Goal: Find specific page/section: Find specific page/section

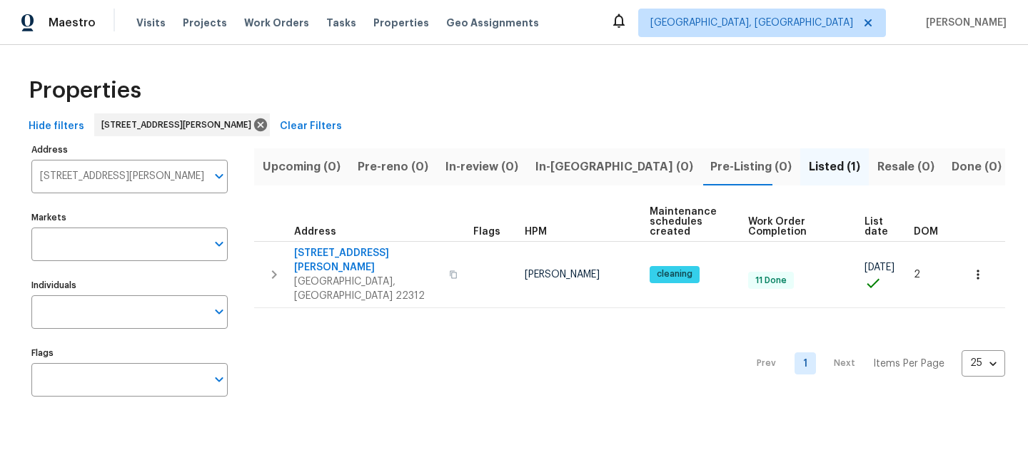
click at [342, 121] on span "Clear Filters" at bounding box center [311, 127] width 62 height 18
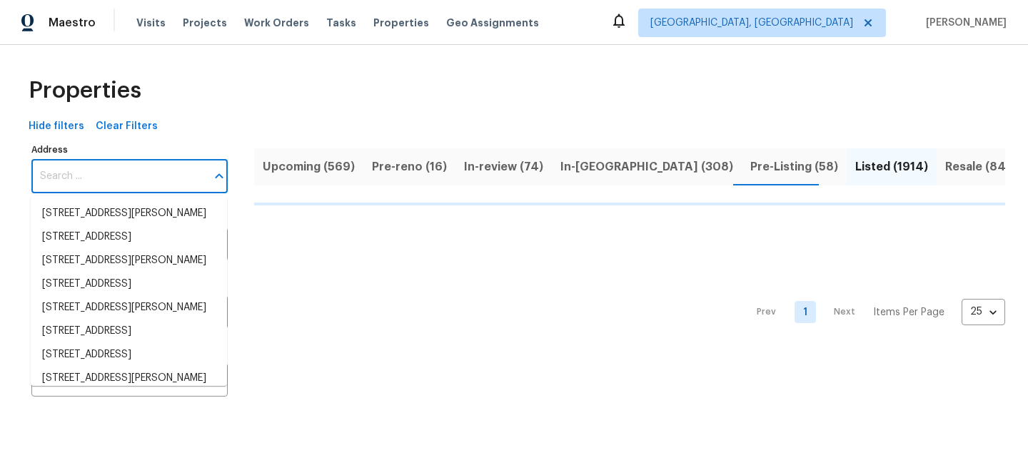
click at [161, 173] on input "Address" at bounding box center [118, 177] width 175 height 34
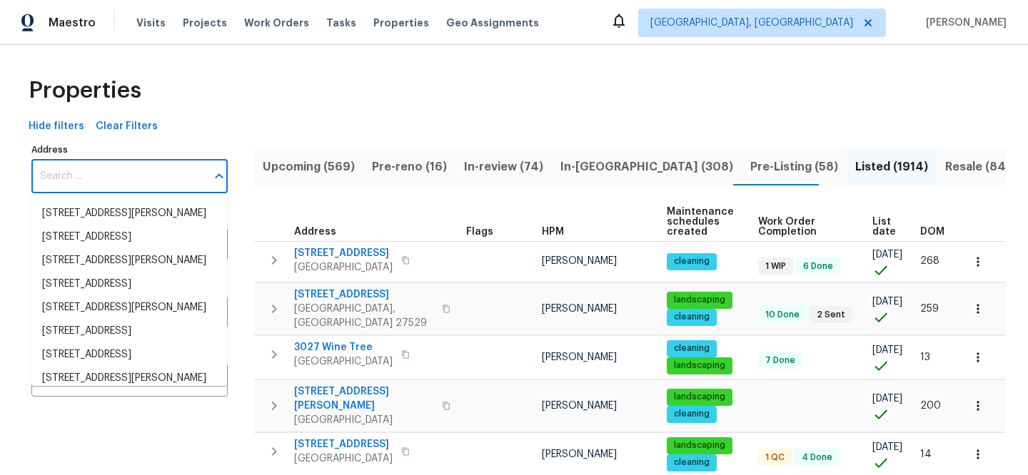
click at [161, 173] on input "Address" at bounding box center [118, 177] width 175 height 34
paste input "[STREET_ADDRESS][PERSON_NAME]"
type input "[STREET_ADDRESS][PERSON_NAME]"
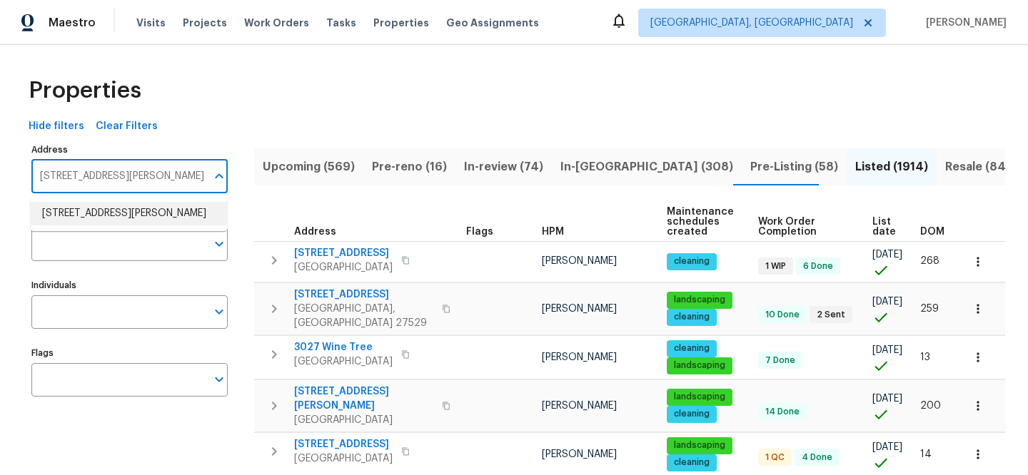
click at [154, 208] on li "[STREET_ADDRESS][PERSON_NAME]" at bounding box center [129, 214] width 196 height 24
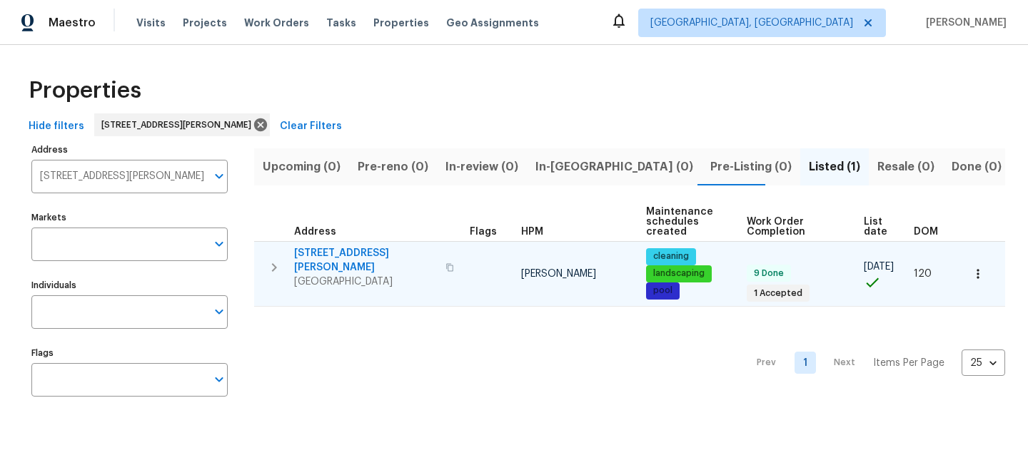
click at [363, 251] on span "[STREET_ADDRESS][PERSON_NAME]" at bounding box center [365, 260] width 143 height 29
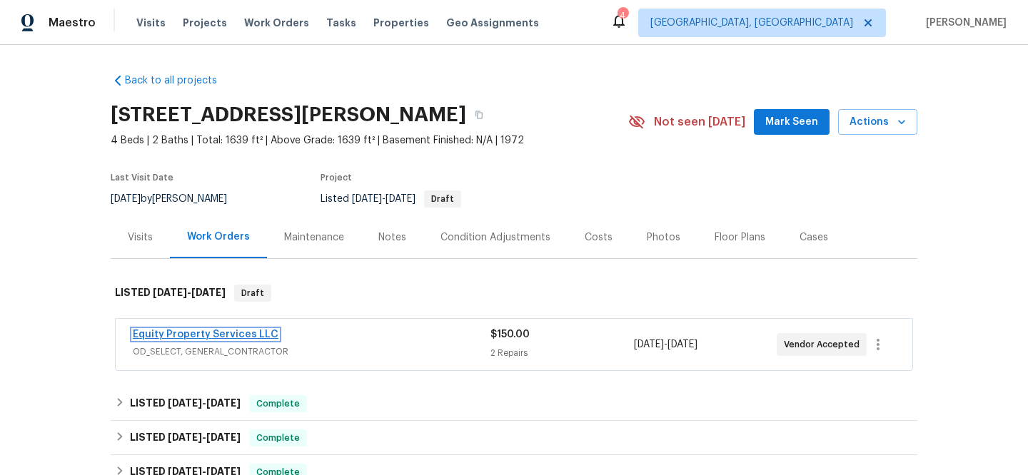
click at [228, 332] on link "Equity Property Services LLC" at bounding box center [206, 335] width 146 height 10
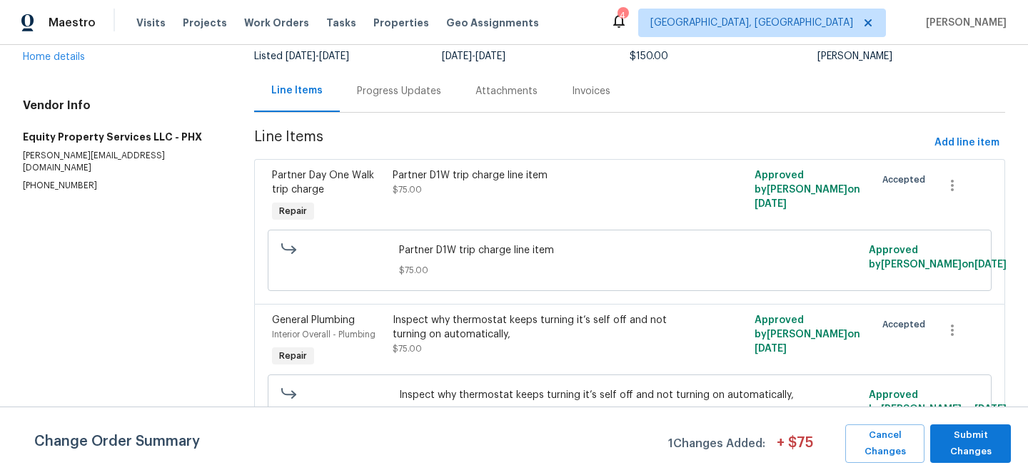
scroll to position [140, 0]
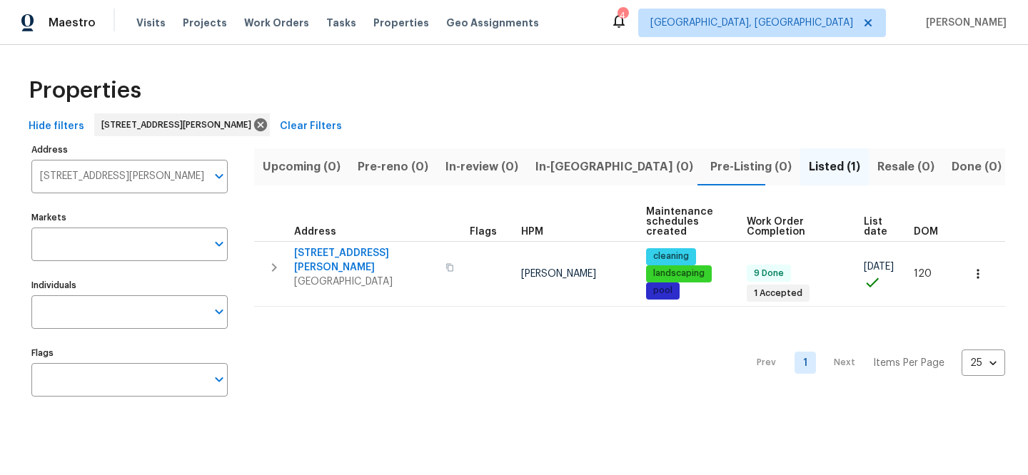
click at [318, 112] on div "Properties" at bounding box center [514, 91] width 982 height 46
click at [313, 119] on span "Clear Filters" at bounding box center [311, 127] width 62 height 18
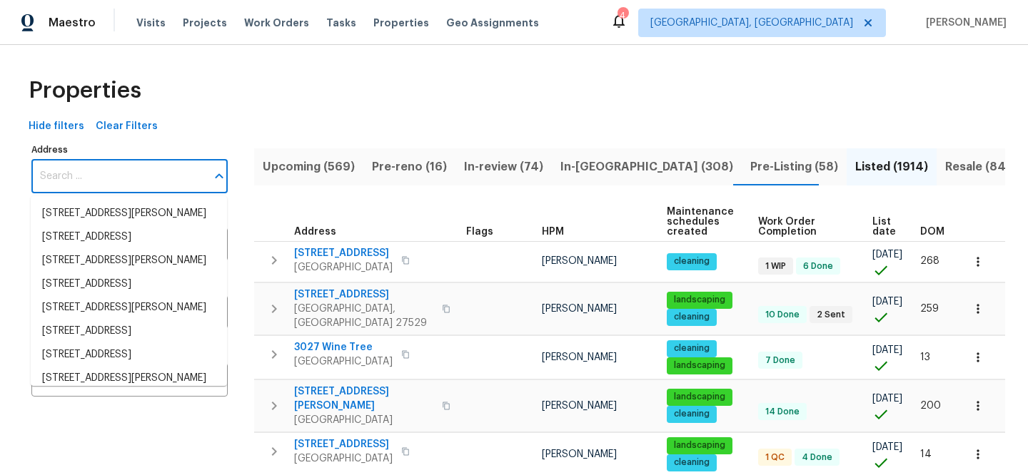
click at [176, 161] on input "Address" at bounding box center [118, 177] width 175 height 34
paste input "1819 Rosewood Rd"
type input "1819 Rosewood Rd"
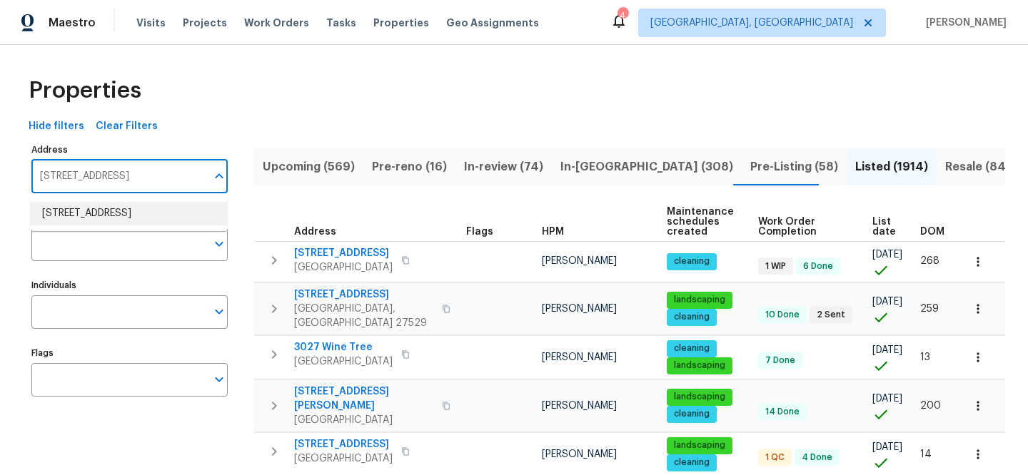
click at [156, 212] on li "1819 Rosewood Rd Decatur GA 30032" at bounding box center [129, 214] width 196 height 24
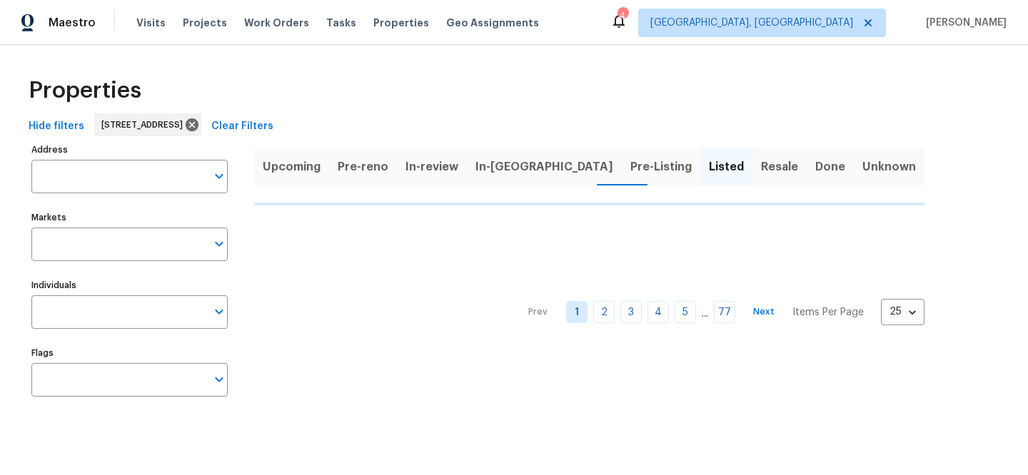
type input "1819 Rosewood Rd Decatur GA 30032"
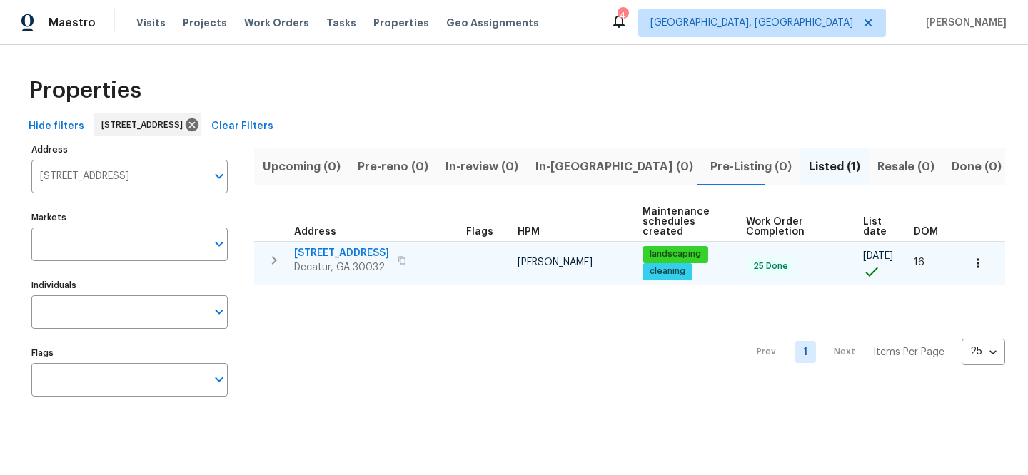
click at [324, 250] on span "1819 Rosewood Rd" at bounding box center [341, 253] width 95 height 14
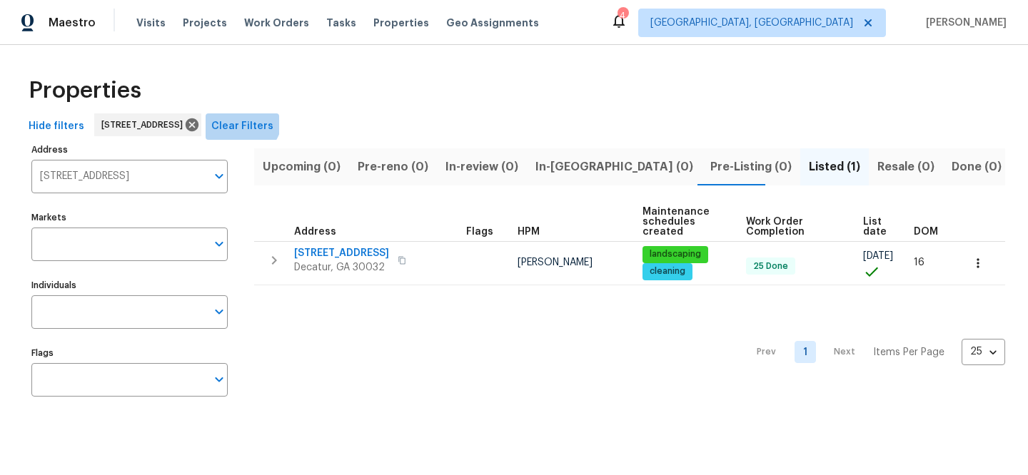
click at [273, 119] on span "Clear Filters" at bounding box center [242, 127] width 62 height 18
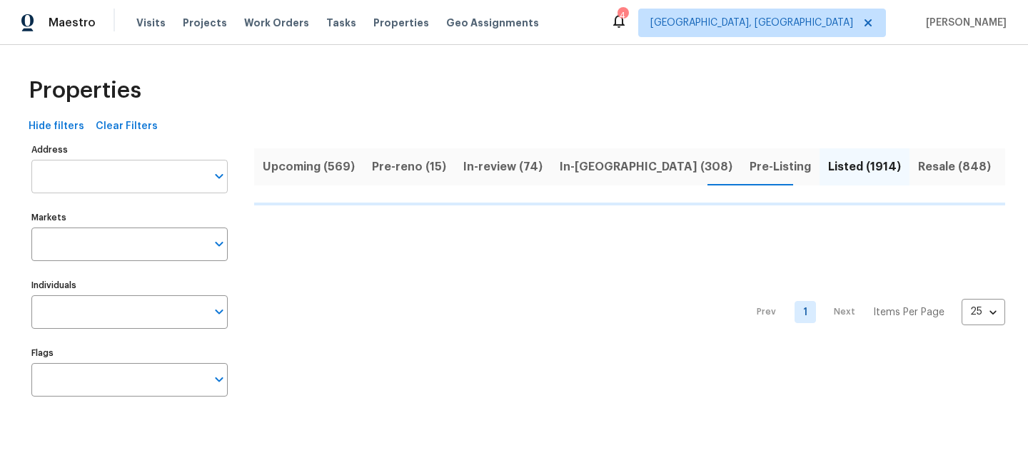
click at [156, 181] on input "Address" at bounding box center [118, 177] width 175 height 34
click at [155, 181] on input "Address" at bounding box center [118, 177] width 175 height 34
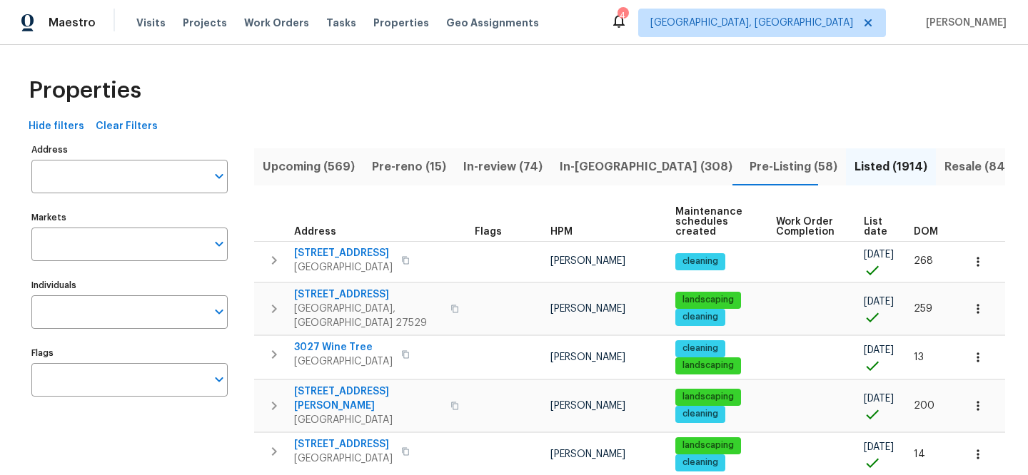
click at [155, 181] on input "Address" at bounding box center [118, 177] width 175 height 34
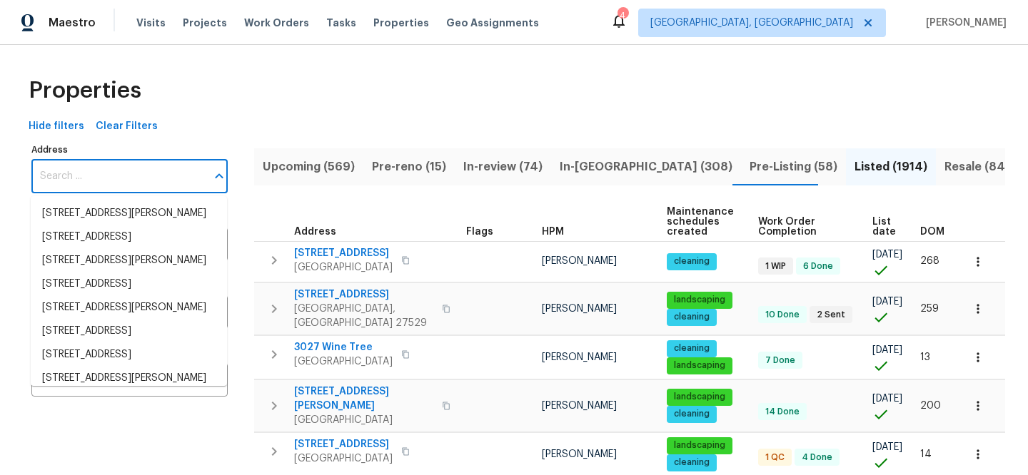
paste input "519 N Armistead St"
type input "519 N Armistead St"
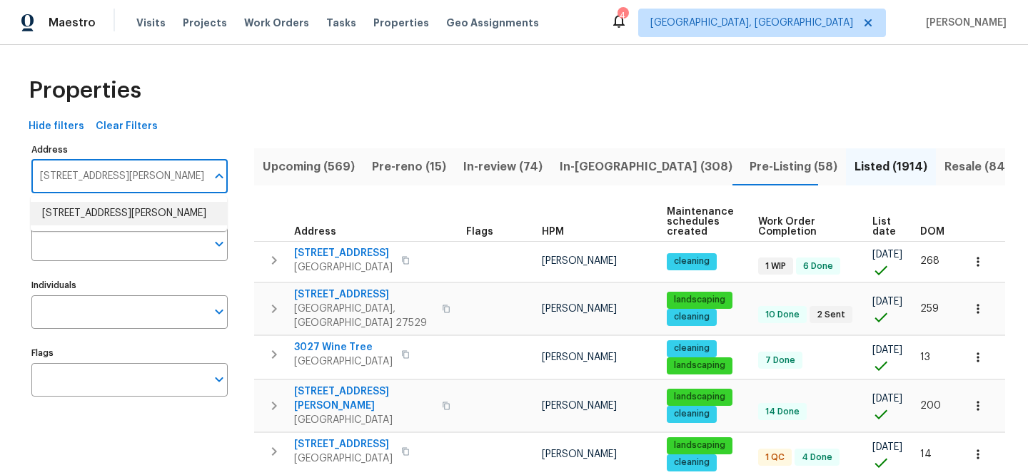
click at [172, 206] on li "519 N Armistead St Apt T1 Alexandria VA 22312" at bounding box center [129, 214] width 196 height 24
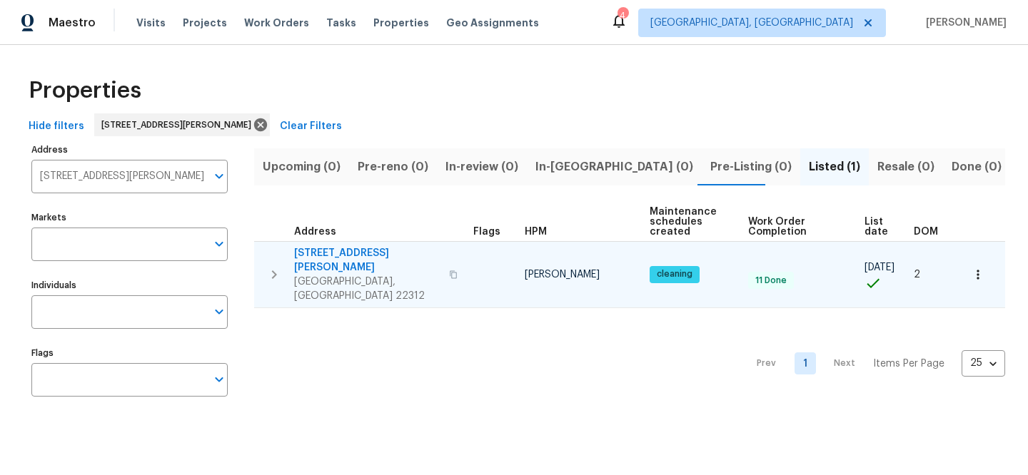
click at [388, 247] on span "519 N Armistead St Apt T1" at bounding box center [367, 260] width 146 height 29
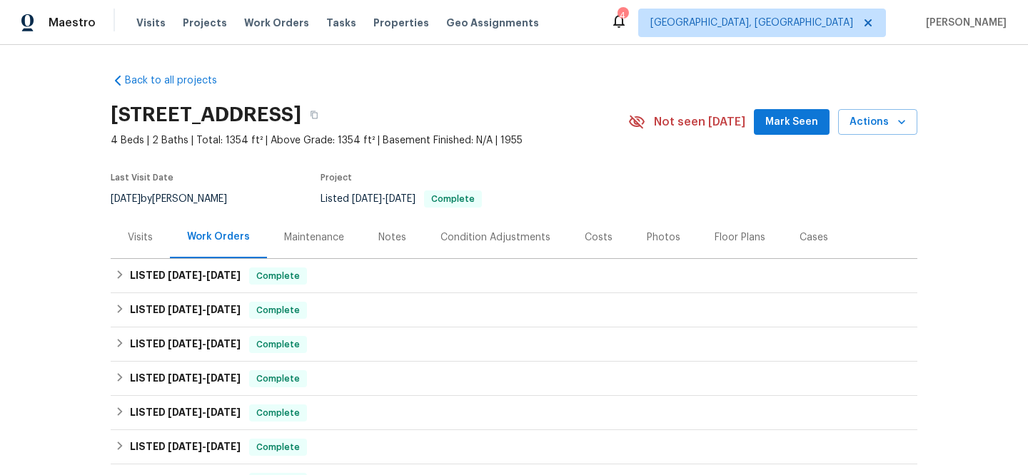
click at [128, 242] on div "Visits" at bounding box center [140, 238] width 25 height 14
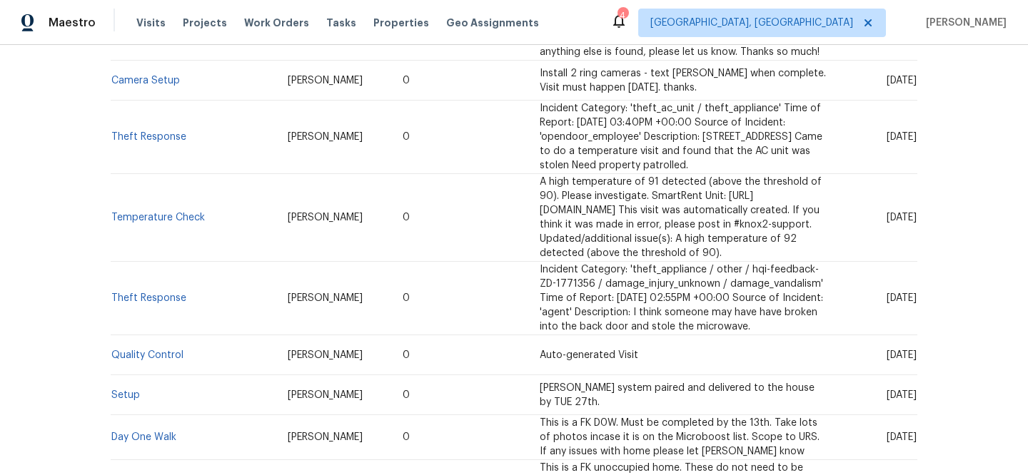
scroll to position [2408, 0]
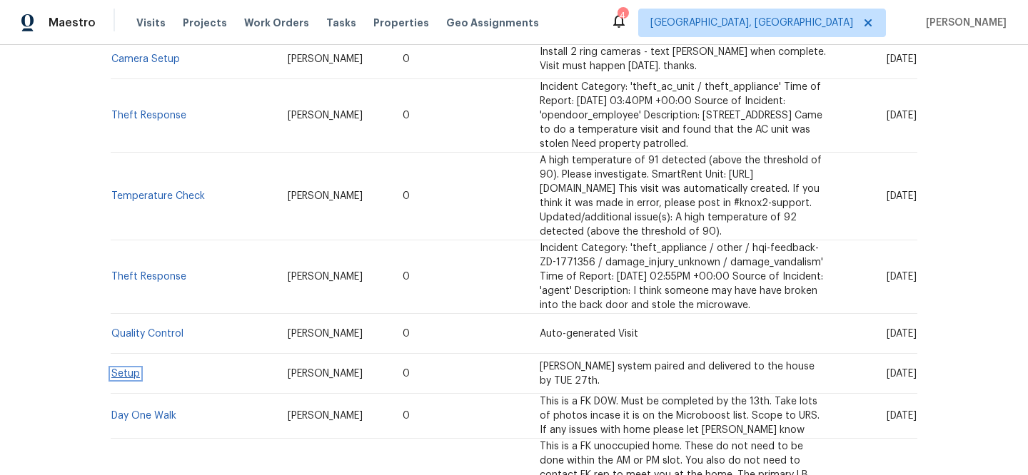
click at [120, 372] on link "Setup" at bounding box center [125, 374] width 29 height 10
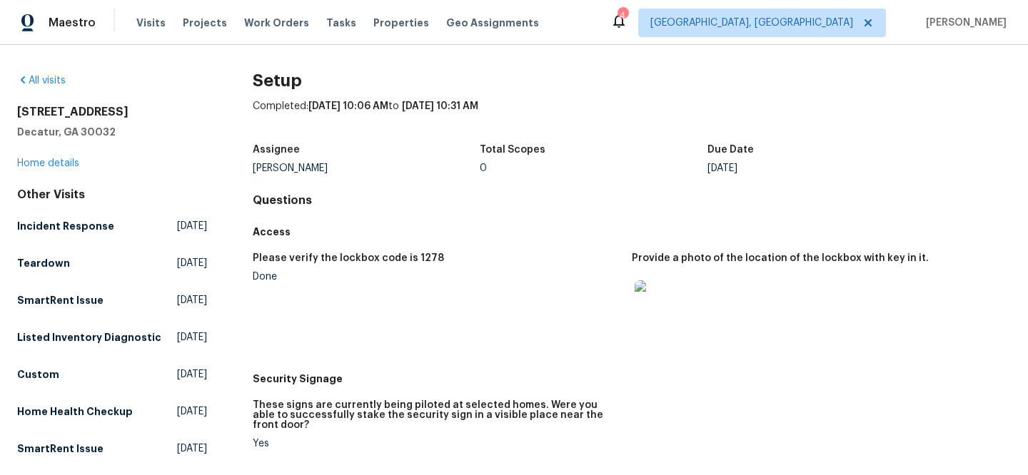
click at [647, 311] on img at bounding box center [658, 304] width 46 height 46
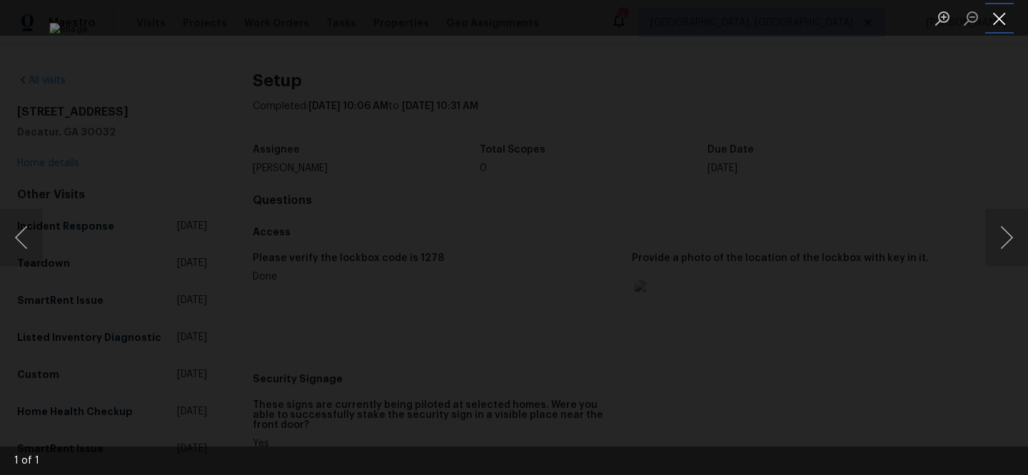
click at [1004, 17] on button "Close lightbox" at bounding box center [999, 18] width 29 height 25
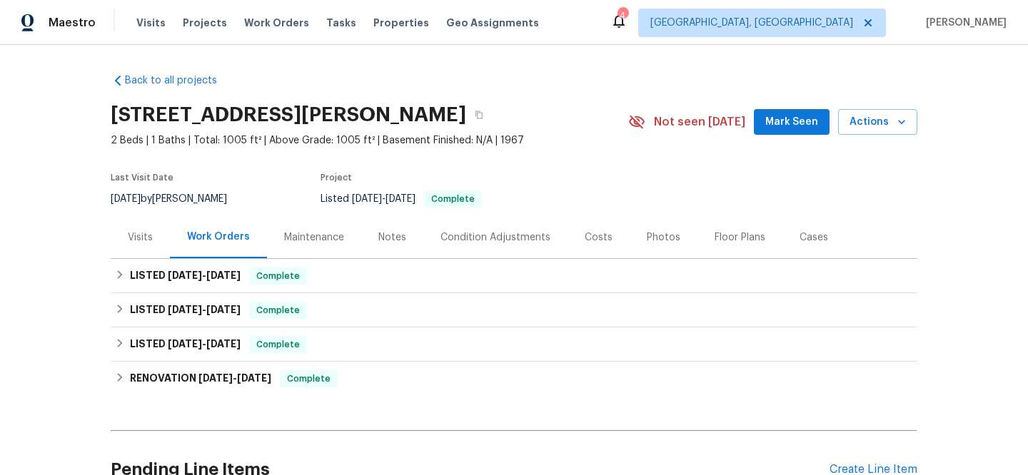
click at [141, 241] on div "Visits" at bounding box center [140, 238] width 25 height 14
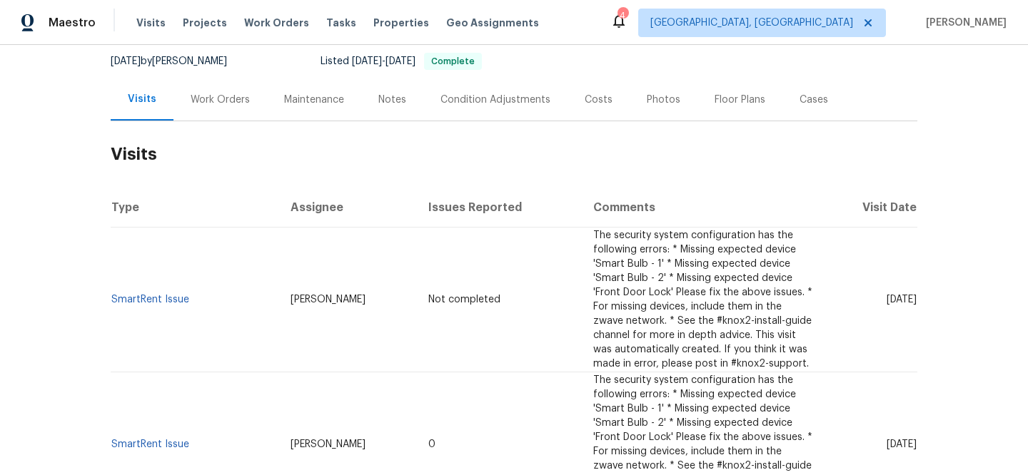
scroll to position [219, 0]
